Goal: Communication & Community: Answer question/provide support

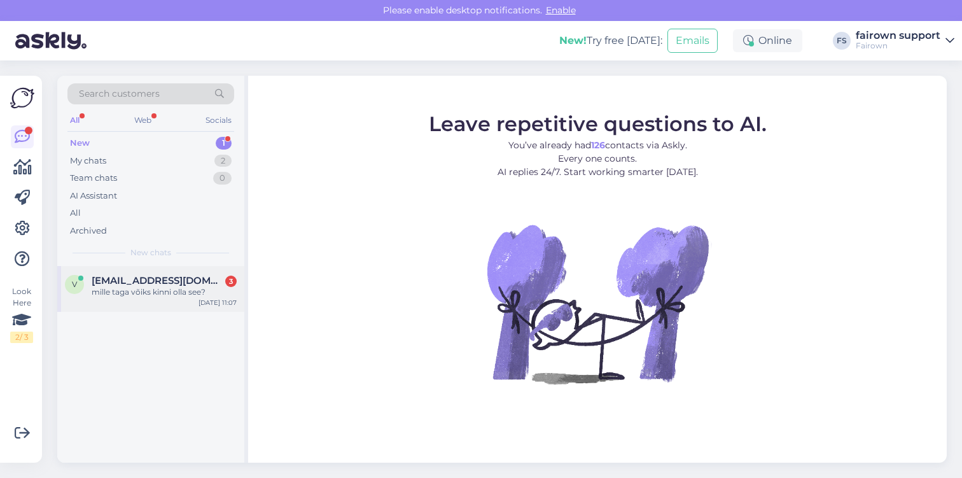
click at [197, 295] on div "mille taga võiks kinni olla see?" at bounding box center [164, 291] width 145 height 11
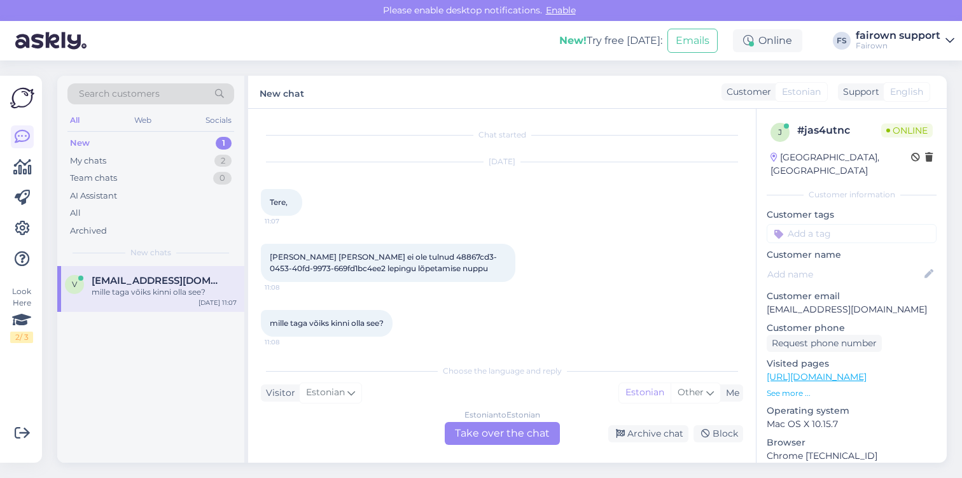
scroll to position [4, 0]
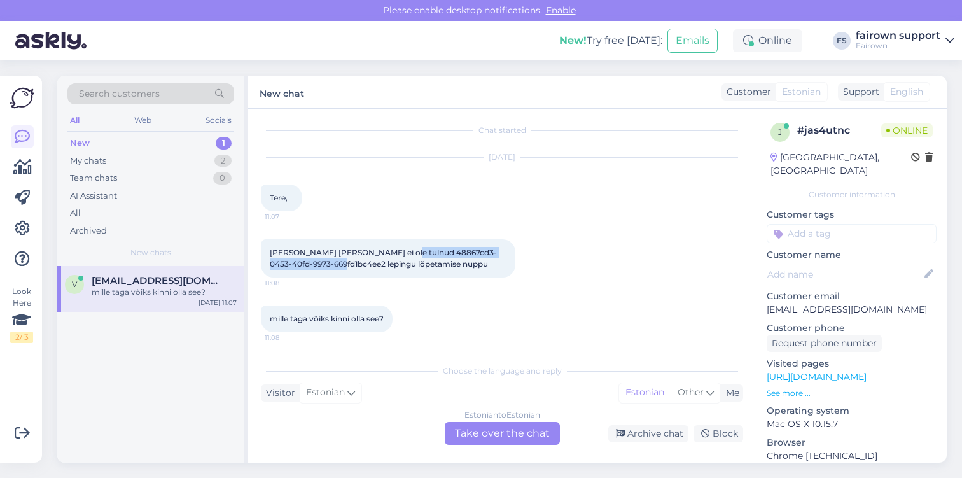
drag, startPoint x: 397, startPoint y: 253, endPoint x: 322, endPoint y: 265, distance: 76.1
click at [322, 265] on span "[PERSON_NAME] [PERSON_NAME] ei ole tulnud 48867cd3-0453-40fd-9973-669fd1bc4ee2 …" at bounding box center [383, 258] width 227 height 21
copy span "48867cd3-0453-40fd-9973-669fd1bc4ee2"
click at [500, 428] on div "Estonian to Estonian Take over the chat" at bounding box center [502, 433] width 115 height 23
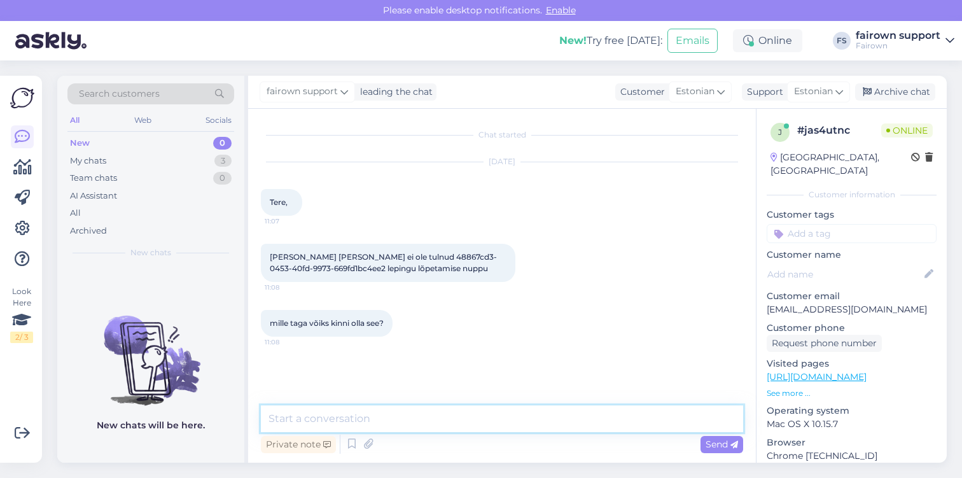
click at [419, 417] on textarea at bounding box center [502, 418] width 482 height 27
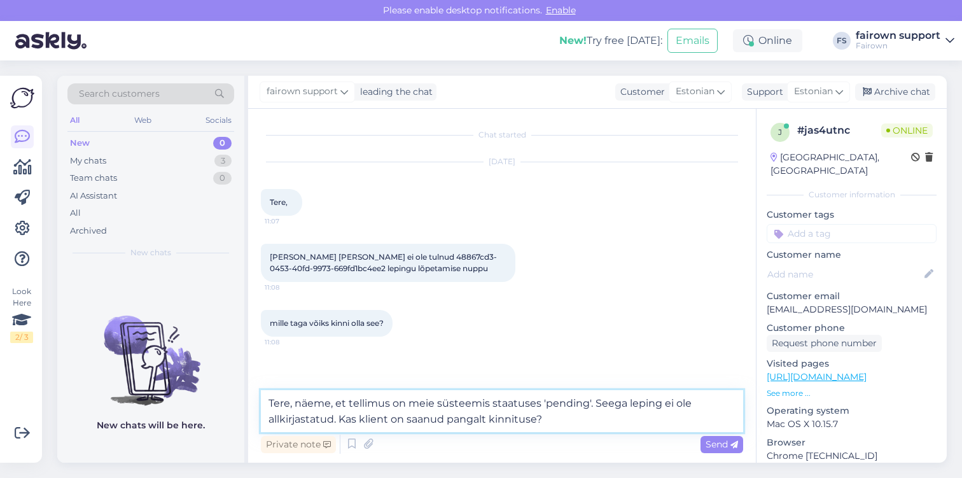
type textarea "Tere, näeme, et tellimus on meie süsteemis staatuses 'pending'. Seega leping ei…"
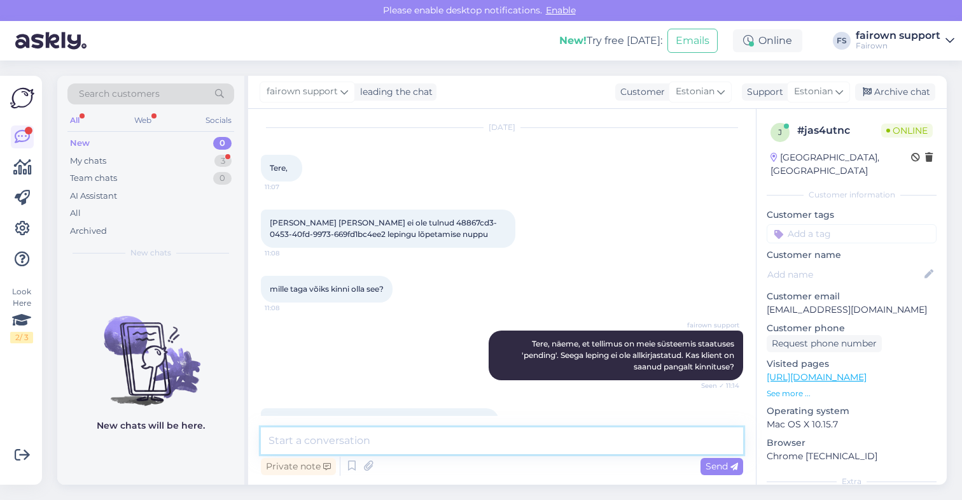
scroll to position [122, 0]
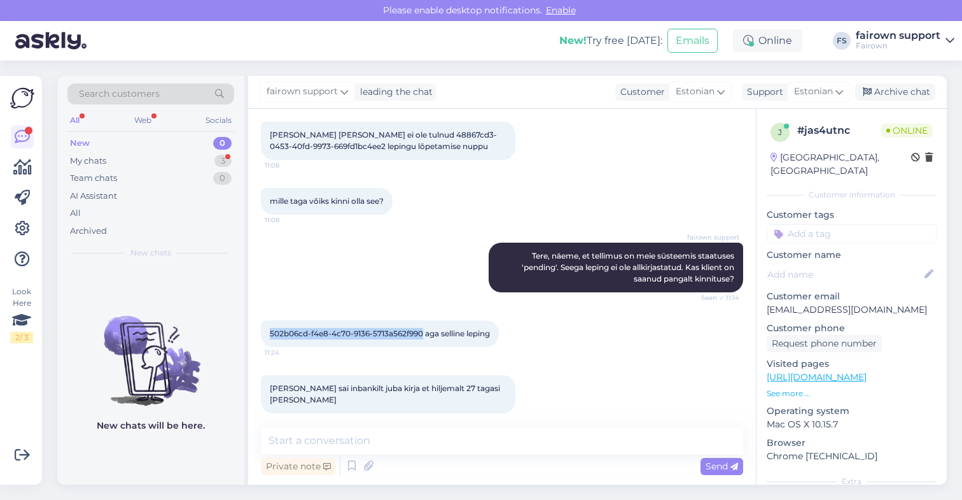
drag, startPoint x: 423, startPoint y: 334, endPoint x: 270, endPoint y: 333, distance: 152.7
click at [270, 333] on span "502b06cd-f4e8-4c70-9136-5713a562f990 aga selline leping" at bounding box center [380, 333] width 220 height 10
copy span "502b06cd-f4e8-4c70-9136-5713a562f990"
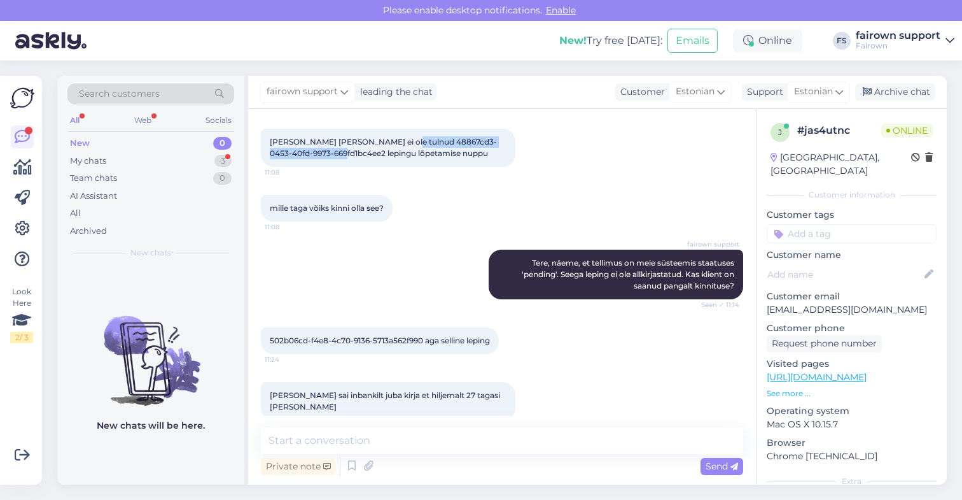
drag, startPoint x: 397, startPoint y: 141, endPoint x: 323, endPoint y: 156, distance: 75.4
click at [323, 156] on span "[PERSON_NAME] [PERSON_NAME] ei ole tulnud 48867cd3-0453-40fd-9973-669fd1bc4ee2 …" at bounding box center [383, 147] width 227 height 21
copy span "48867cd3-0453-40fd-9973-669fd1bc4ee2"
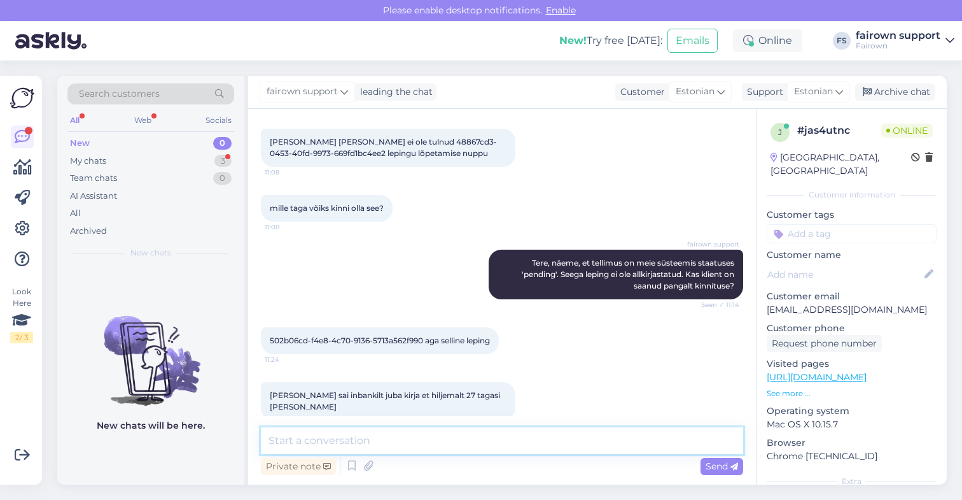
click at [439, 444] on textarea at bounding box center [502, 440] width 482 height 27
drag, startPoint x: 304, startPoint y: 441, endPoint x: 269, endPoint y: 440, distance: 34.4
click at [269, 440] on textarea "Okei, nüüd nägin, et mõlemad on 2023 a. lepingud." at bounding box center [502, 440] width 482 height 27
click at [526, 439] on textarea "Nüüd nägin, et mõlemad on 2023 a. lepingud." at bounding box center [502, 440] width 482 height 27
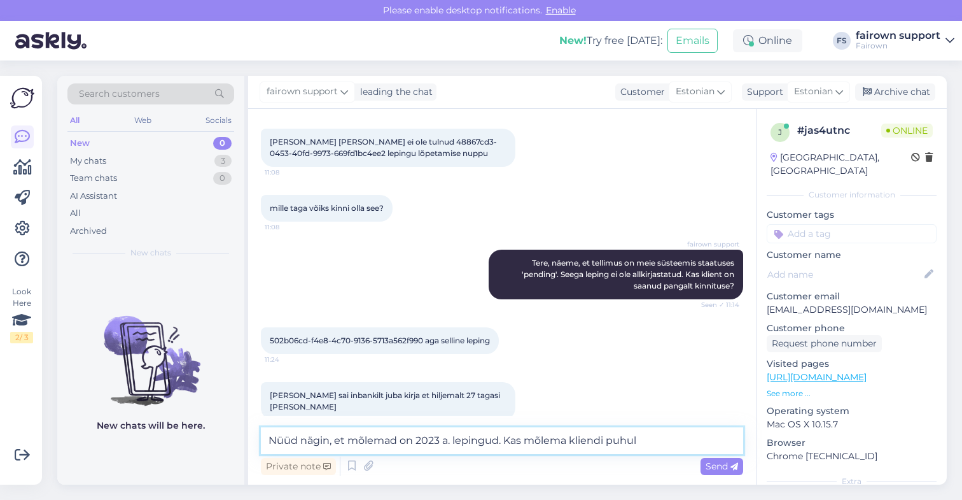
drag, startPoint x: 568, startPoint y: 441, endPoint x: 662, endPoint y: 440, distance: 94.2
click at [661, 441] on textarea "Nüüd nägin, et mõlemad on 2023 a. lepingud. Kas mõlema kliendi puhul" at bounding box center [502, 440] width 482 height 27
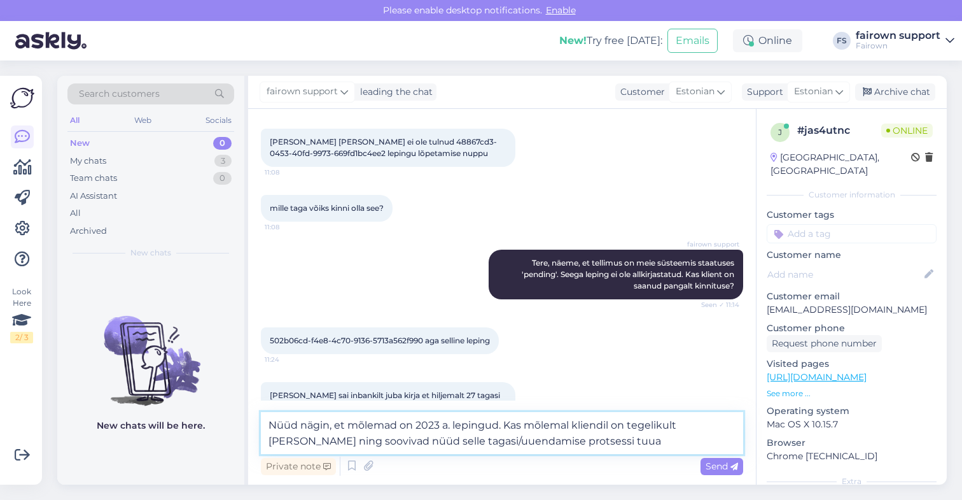
drag, startPoint x: 454, startPoint y: 441, endPoint x: 630, endPoint y: 444, distance: 176.3
click at [630, 444] on textarea "Nüüd nägin, et mõlemad on 2023 a. lepingud. Kas mõlemal kliendil on tegelikult …" at bounding box center [502, 433] width 482 height 42
drag, startPoint x: 474, startPoint y: 444, endPoint x: 506, endPoint y: 426, distance: 36.5
click at [506, 426] on textarea "Nüüd nägin, et mõlemad on 2023 a. lepingud. Kas mõlemal kliendil on tegelikult …" at bounding box center [502, 433] width 482 height 42
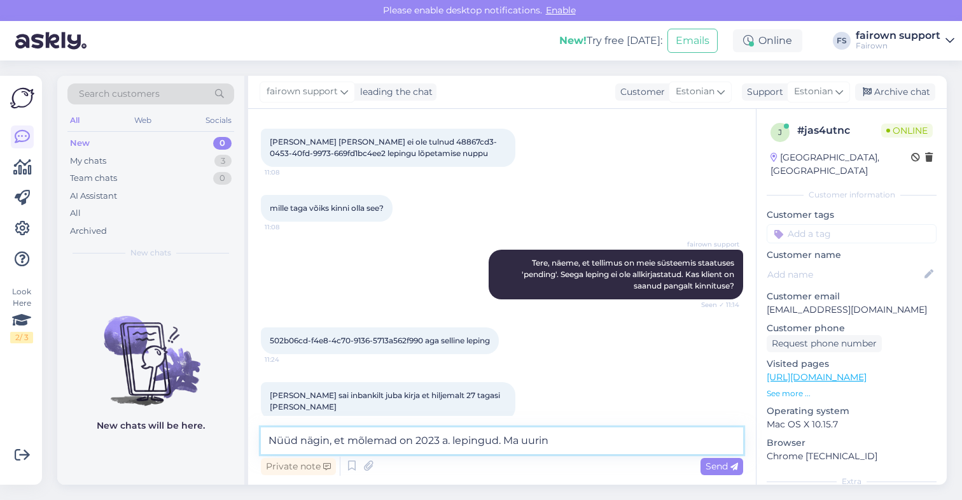
click at [275, 438] on textarea "Nüüd nägin, et mõlemad on 2023 a. lepingud. Ma uurin" at bounding box center [502, 440] width 482 height 27
drag, startPoint x: 394, startPoint y: 442, endPoint x: 304, endPoint y: 437, distance: 90.5
click at [304, 437] on textarea "Selge, kuna mõlemal lepüüd nägin, et mõlemad on 2023 a. lepingud. Ma uurin" at bounding box center [502, 440] width 482 height 27
click at [532, 442] on textarea "Selge, nüüd nägin, et mõlemad on 2023 a. lepingud. Ma uurin" at bounding box center [502, 440] width 482 height 27
click at [661, 442] on textarea "Selge, nüüd nägin, et mõlemad on 2023 a. lepingud, mitte uued. Ma uurin" at bounding box center [502, 440] width 482 height 27
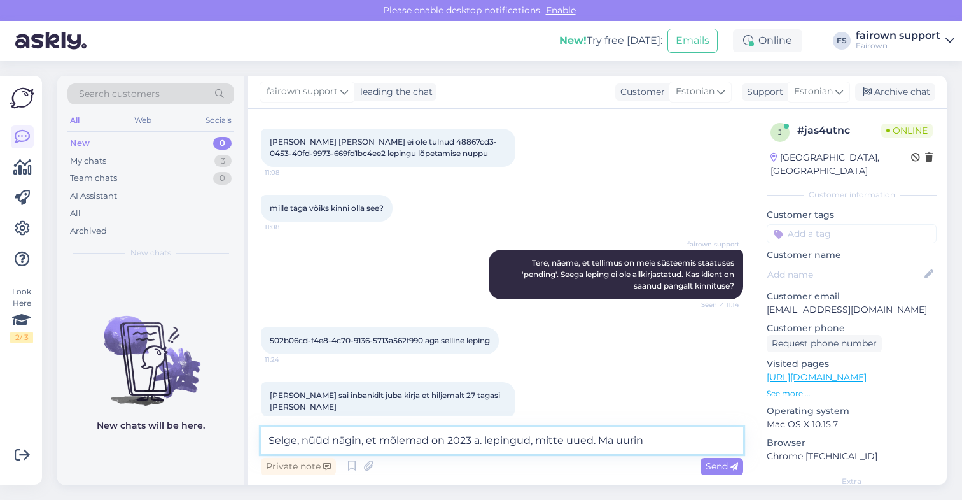
click at [349, 439] on textarea "Selge, nüüd nägin, et mõlemad on 2023 a. lepingud, mitte uued. Ma uurin" at bounding box center [502, 440] width 482 height 27
click at [685, 440] on textarea "Selge, nüüd nägin, et mõlemad on 2023 a. lepingud, mitte uued. Ma uurin" at bounding box center [502, 440] width 482 height 27
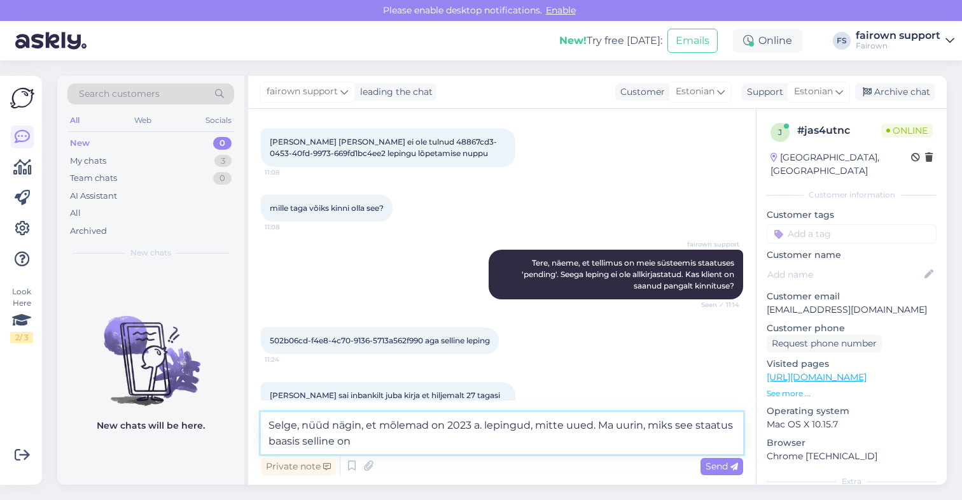
click at [283, 444] on textarea "Selge, nüüd nägin, et mõlemad on 2023 a. lepingud, mitte uued. Ma uurin, miks s…" at bounding box center [502, 433] width 482 height 42
click at [396, 440] on textarea "Selge, nüüd nägin, et mõlemad on 2023 a. lepingud, mitte uued. Ma uurin, miks s…" at bounding box center [502, 433] width 482 height 42
click at [440, 440] on textarea "Selge, nüüd nägin, et mõlemad on 2023 a. lepingud, mitte uued. Ma uurin, miks s…" at bounding box center [502, 433] width 482 height 42
click at [463, 441] on textarea "Selge, nüüd nägin, et mõlemad on 2023 a. lepingud, mitte uued. Ma uurin, miks s…" at bounding box center [502, 433] width 482 height 42
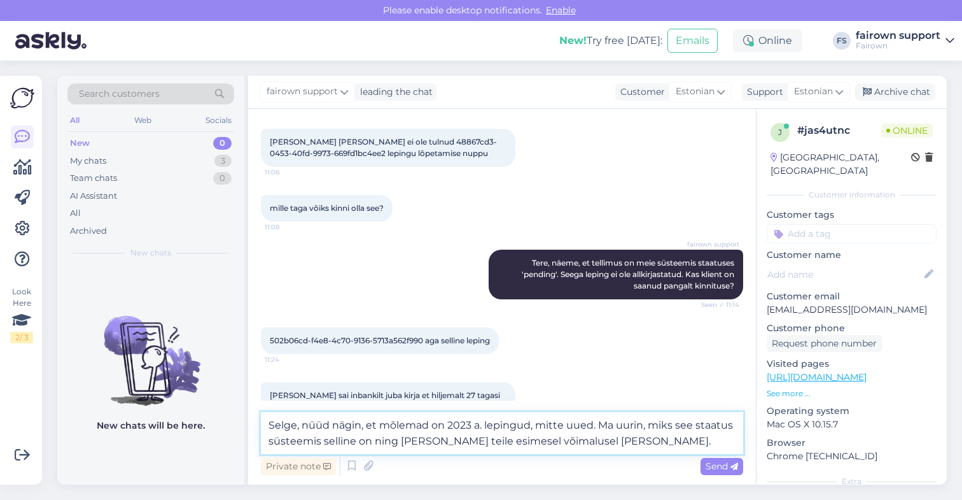
click at [617, 442] on textarea "Selge, nüüd nägin, et mõlemad on 2023 a. lepingud, mitte uued. Ma uurin, miks s…" at bounding box center [502, 433] width 482 height 42
click at [585, 443] on textarea "Selge, nüüd nägin, et mõlemad on 2023 a. lepingud, mitte uued. Ma uurin, miks s…" at bounding box center [502, 433] width 482 height 42
type textarea "Selge, nüüd nägin, et mõlemad on 2023 a. lepingud, mitte uued. Ma uurin, miks s…"
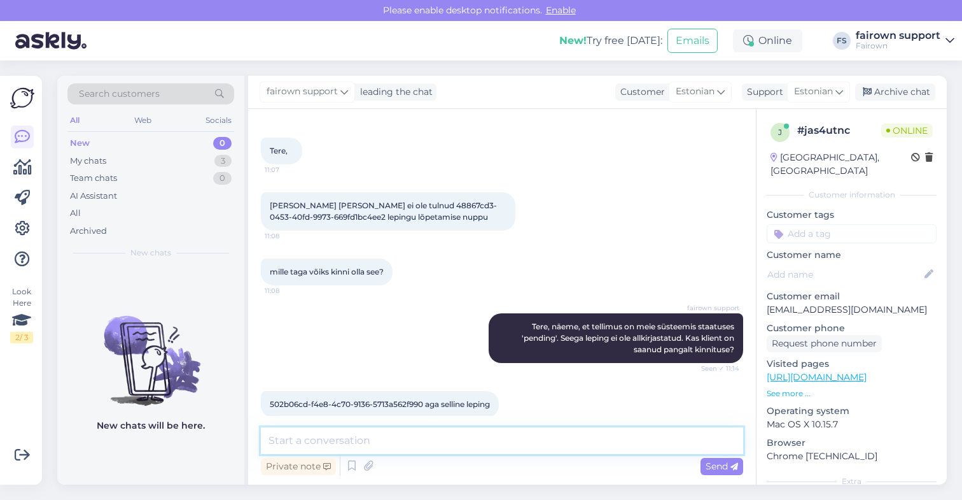
scroll to position [60, 0]
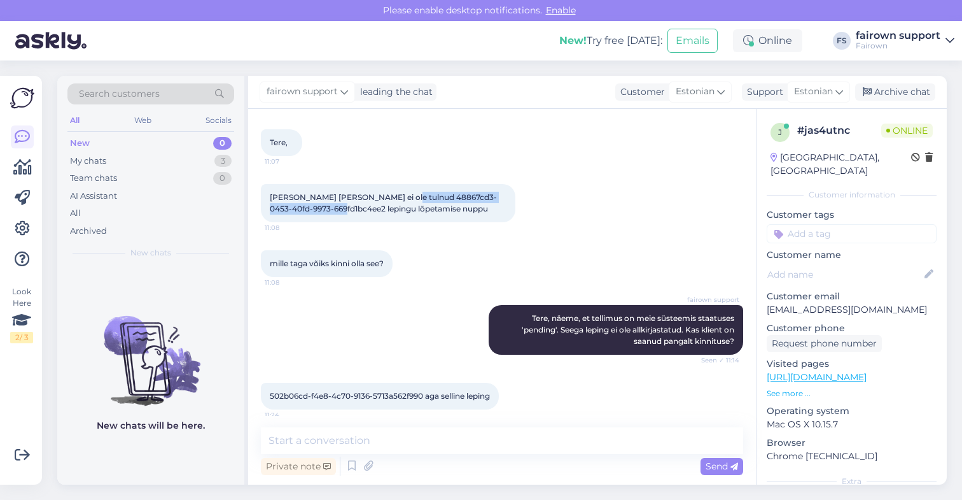
drag, startPoint x: 396, startPoint y: 195, endPoint x: 322, endPoint y: 209, distance: 75.6
click at [322, 209] on span "[PERSON_NAME] [PERSON_NAME] ei ole tulnud 48867cd3-0453-40fd-9973-669fd1bc4ee2 …" at bounding box center [383, 202] width 227 height 21
copy span "48867cd3-0453-40fd-9973-669fd1bc4ee2"
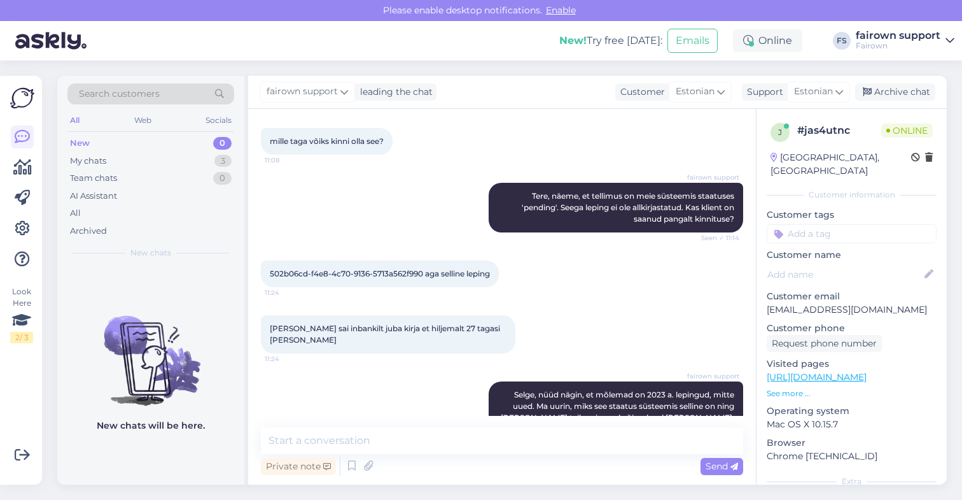
scroll to position [185, 0]
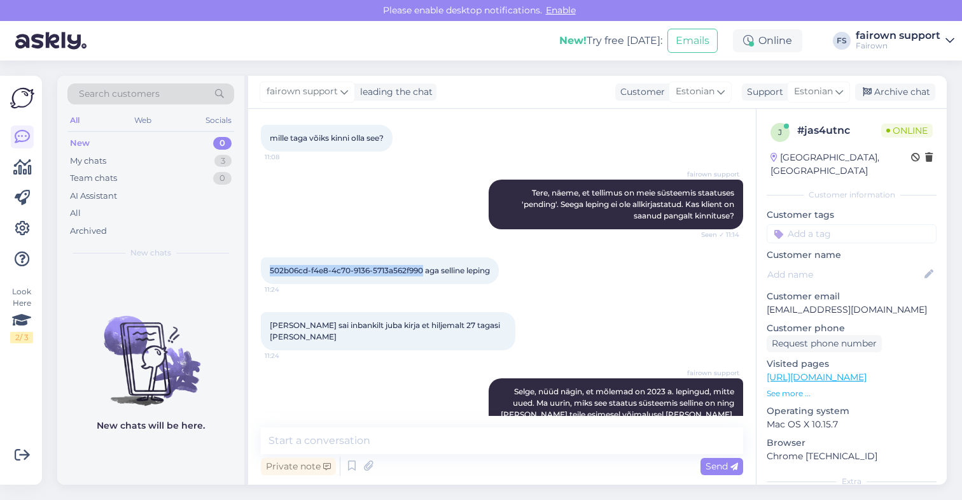
drag, startPoint x: 269, startPoint y: 272, endPoint x: 423, endPoint y: 273, distance: 154.6
click at [423, 273] on div "502b06cd-f4e8-4c70-9136-5713a562f990 aga selline leping 11:24" at bounding box center [380, 270] width 238 height 27
copy span "502b06cd-f4e8-4c70-9136-5713a562f990"
click at [531, 345] on div "[PERSON_NAME] sai inbankilt juba kirja et hiljemalt 27 tagasi [PERSON_NAME] 11:…" at bounding box center [502, 331] width 482 height 66
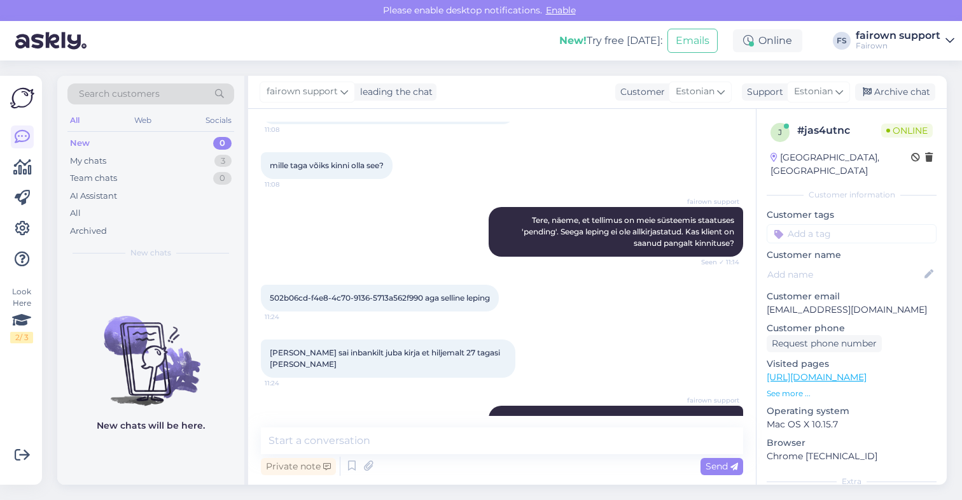
scroll to position [200, 0]
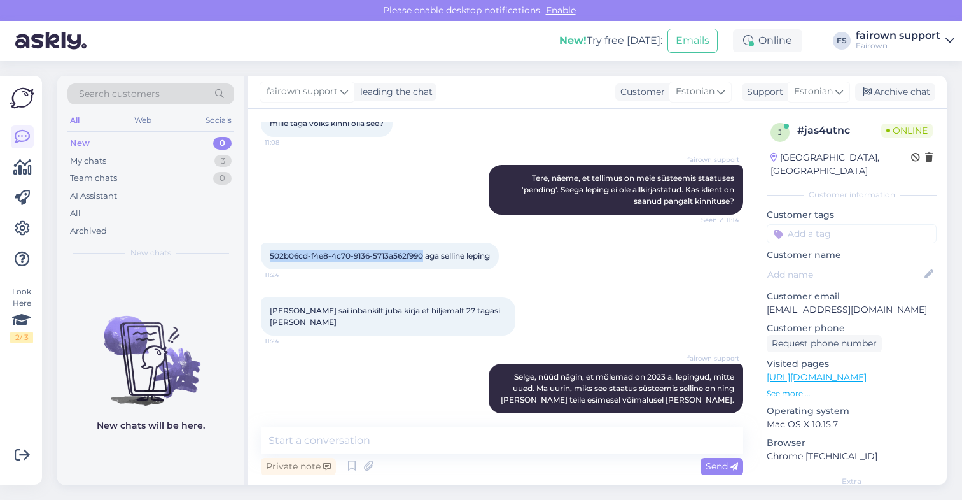
drag, startPoint x: 270, startPoint y: 255, endPoint x: 423, endPoint y: 253, distance: 153.4
click at [423, 253] on span "502b06cd-f4e8-4c70-9136-5713a562f990 aga selline leping" at bounding box center [380, 256] width 220 height 10
copy span "502b06cd-f4e8-4c70-9136-5713a562f990"
click at [558, 274] on div "502b06cd-f4e8-4c70-9136-5713a562f990 aga selline leping 11:24" at bounding box center [502, 255] width 482 height 55
